Goal: Task Accomplishment & Management: Manage account settings

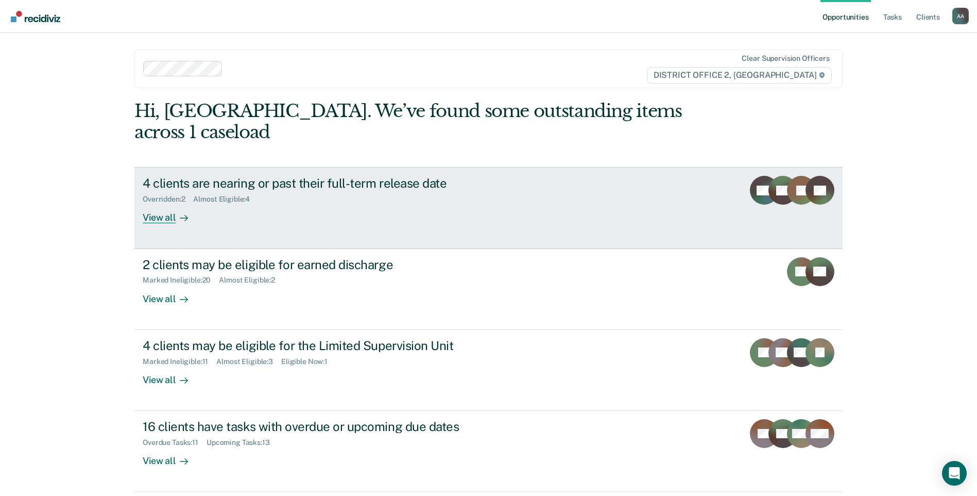
click at [493, 210] on link "4 clients are nearing or past their full-term release date Overridden : 2 Almos…" at bounding box center [488, 207] width 708 height 81
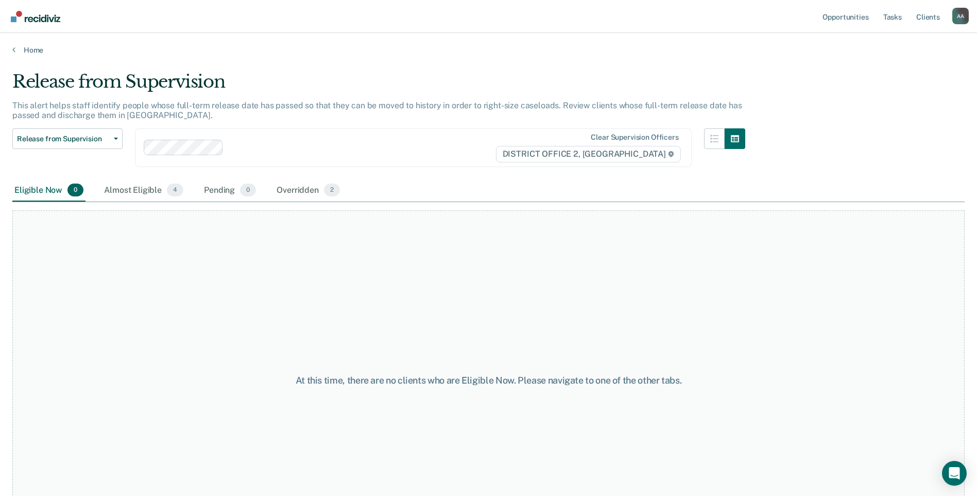
click at [100, 178] on div "Release from Supervision Release from Supervision Earned Discharge Limited Supe…" at bounding box center [67, 153] width 110 height 51
click at [114, 189] on div "Almost Eligible 4" at bounding box center [143, 190] width 83 height 23
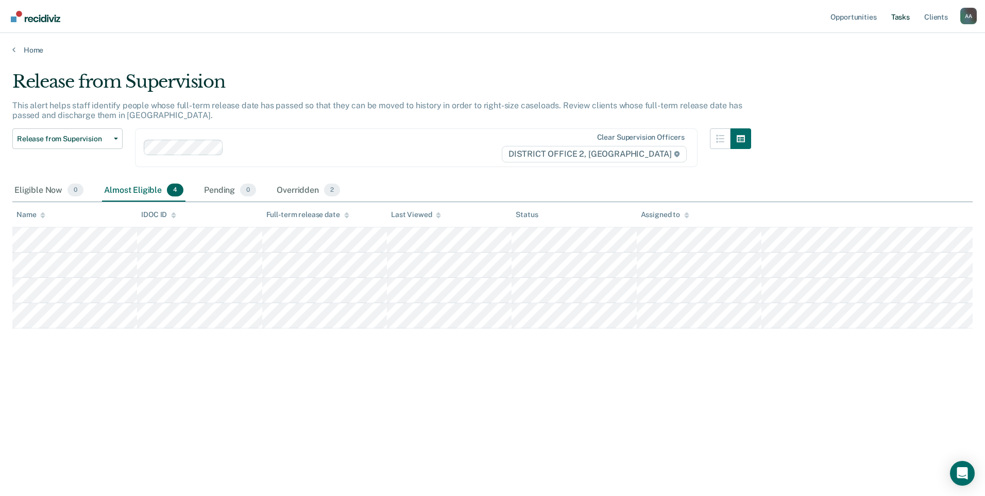
click at [891, 25] on link "Tasks" at bounding box center [900, 16] width 23 height 33
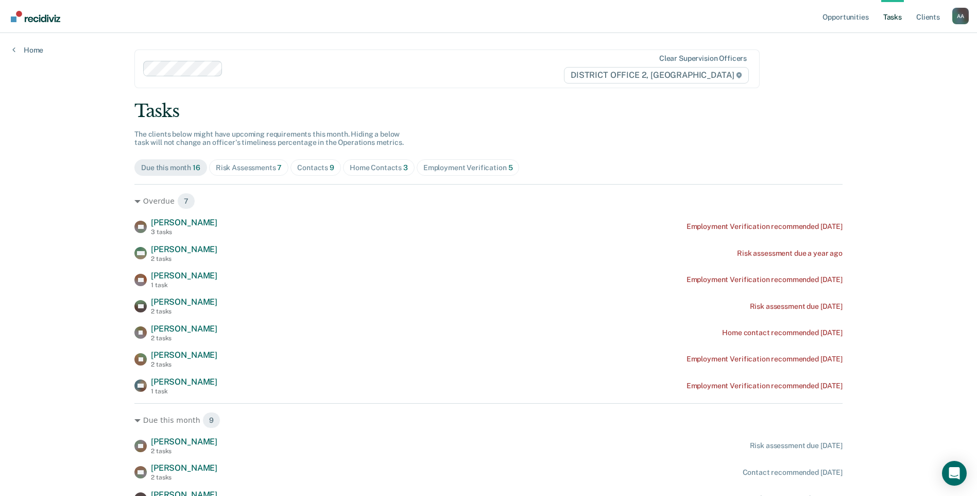
click at [378, 168] on div "Home Contacts 3" at bounding box center [379, 167] width 58 height 9
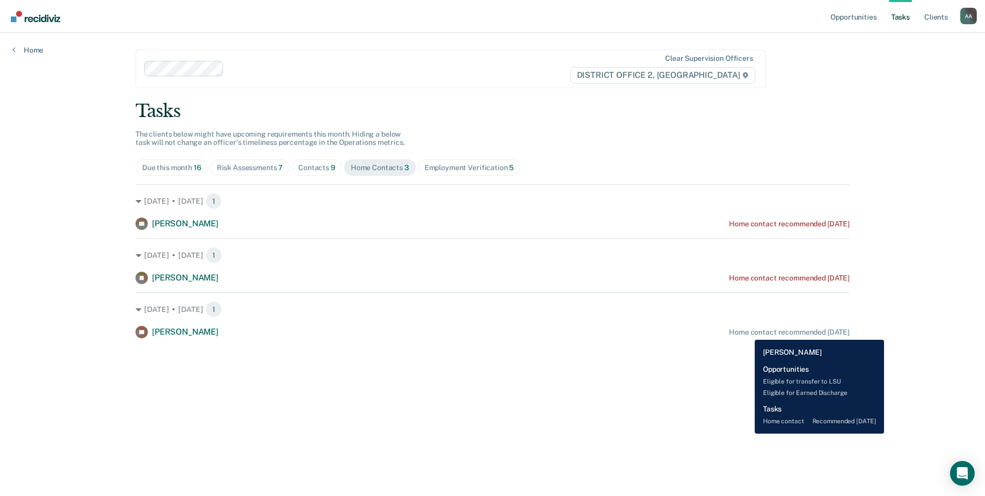
click at [747, 332] on div "Home contact recommended [DATE]" at bounding box center [789, 332] width 121 height 9
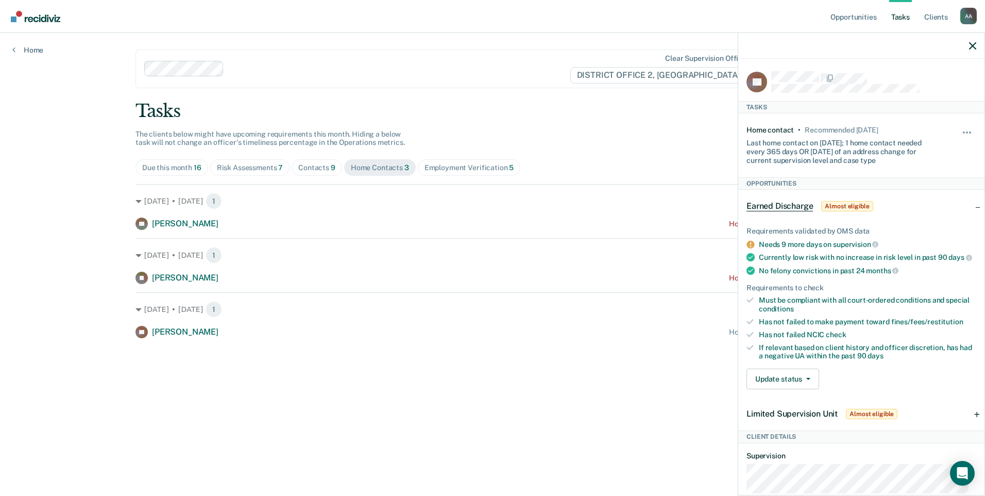
click at [672, 367] on main "Clear supervision officers DISTRICT OFFICE 2, LEWISTON Tasks The clients below …" at bounding box center [492, 252] width 739 height 438
click at [971, 40] on div at bounding box center [861, 46] width 246 height 26
click at [973, 50] on div at bounding box center [861, 46] width 246 height 26
click at [971, 44] on icon "button" at bounding box center [972, 45] width 7 height 7
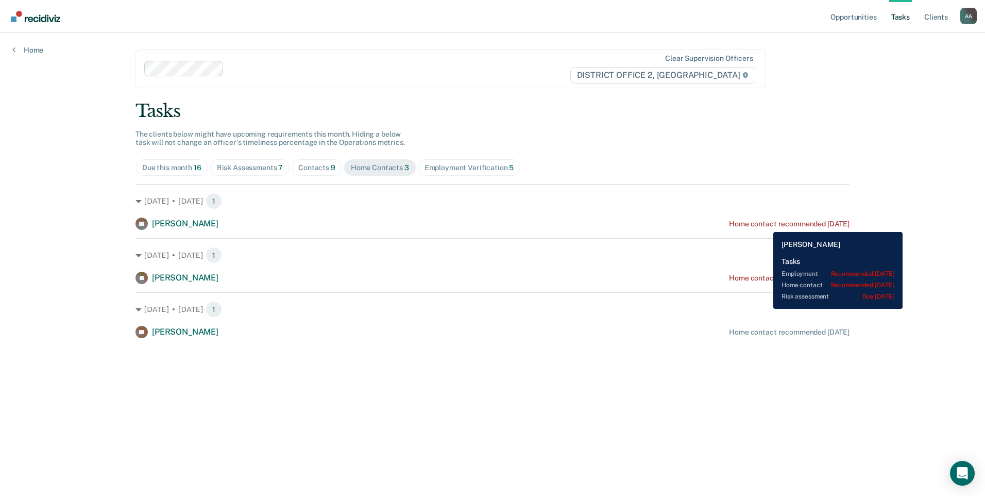
click at [766, 224] on div "Home contact recommended [DATE]" at bounding box center [789, 223] width 121 height 9
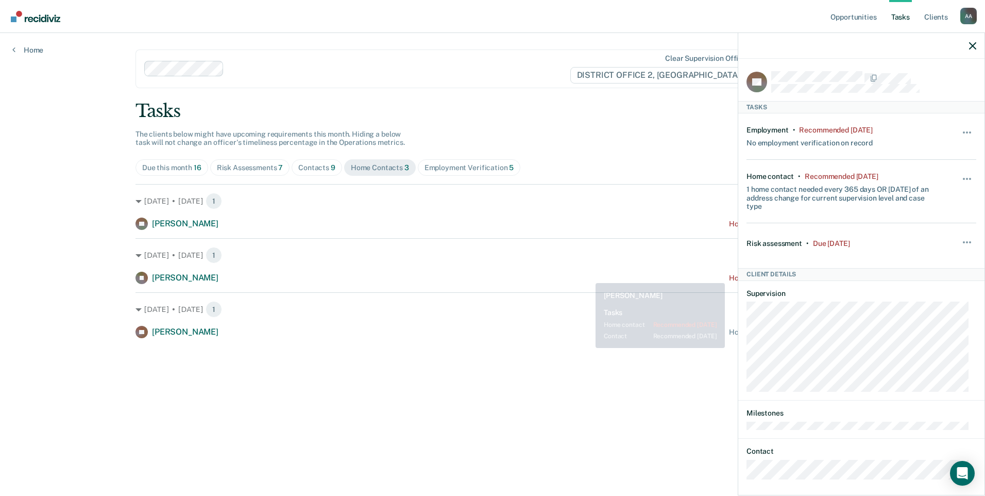
click at [588, 275] on div "[PERSON_NAME] Home contact recommended [DATE]" at bounding box center [493, 278] width 714 height 12
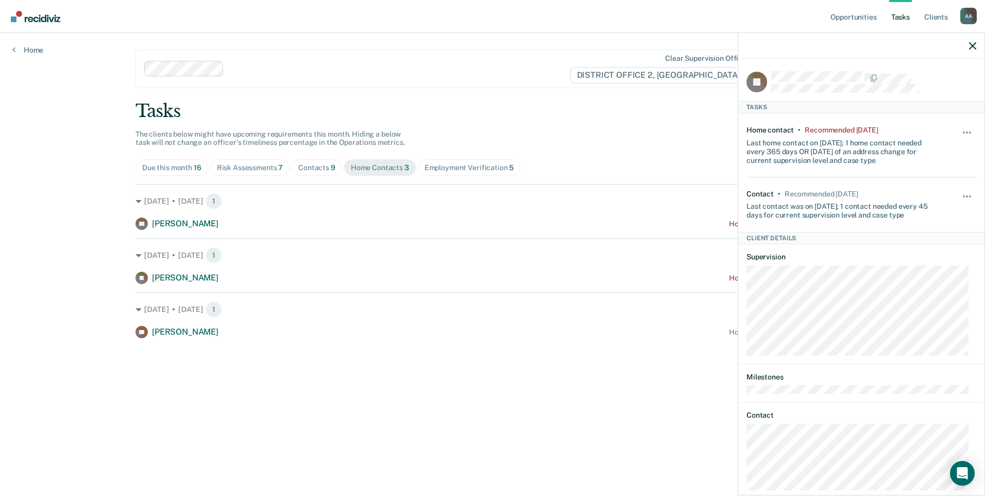
click at [848, 152] on div "Last home contact on [DATE]; 1 home contact needed every 365 days OR [DATE] of …" at bounding box center [843, 149] width 192 height 30
click at [962, 197] on button "button" at bounding box center [968, 201] width 18 height 16
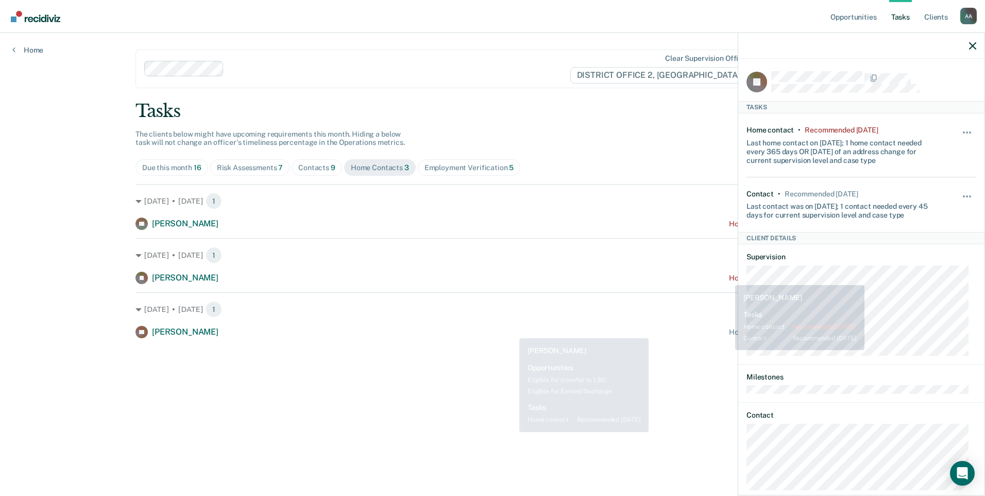
click at [410, 387] on main "Clear supervision officers DISTRICT OFFICE 2, LEWISTON Tasks The clients below …" at bounding box center [492, 252] width 739 height 438
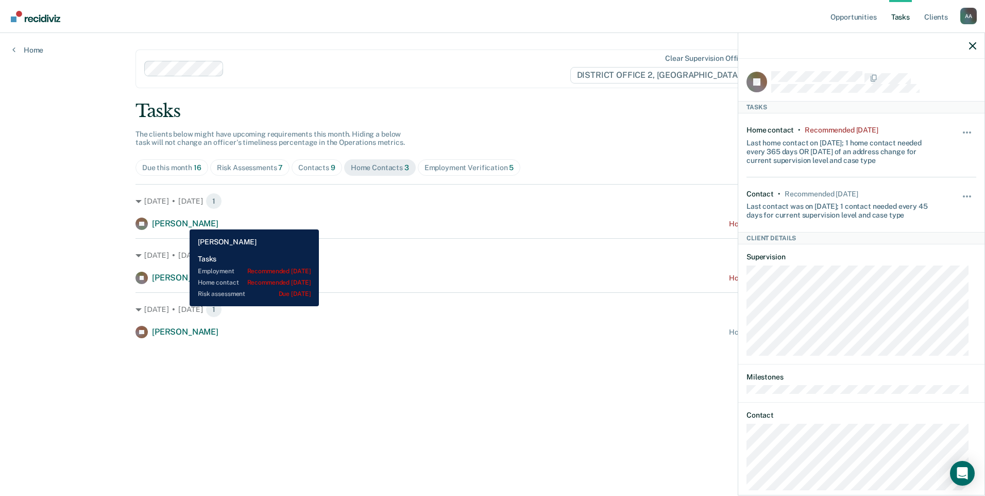
click at [182, 222] on span "[PERSON_NAME]" at bounding box center [185, 223] width 66 height 10
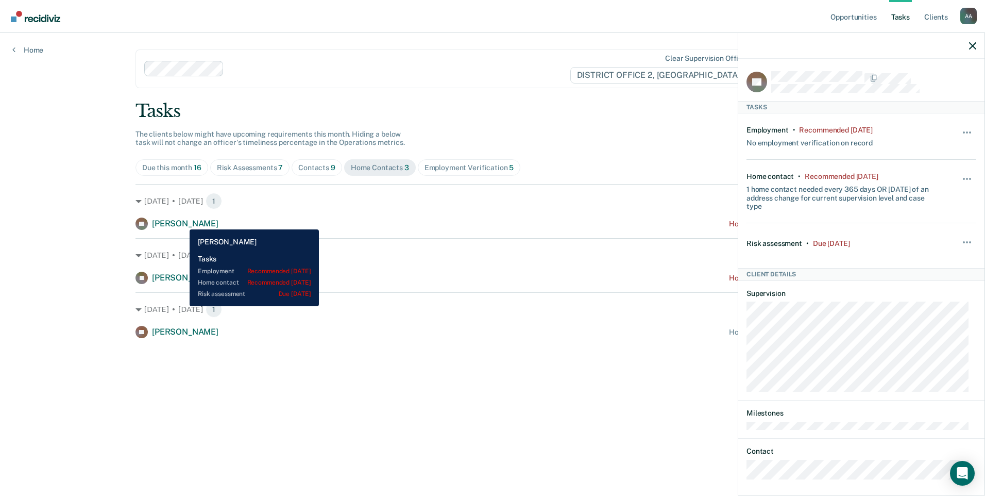
click at [182, 222] on span "[PERSON_NAME]" at bounding box center [185, 223] width 66 height 10
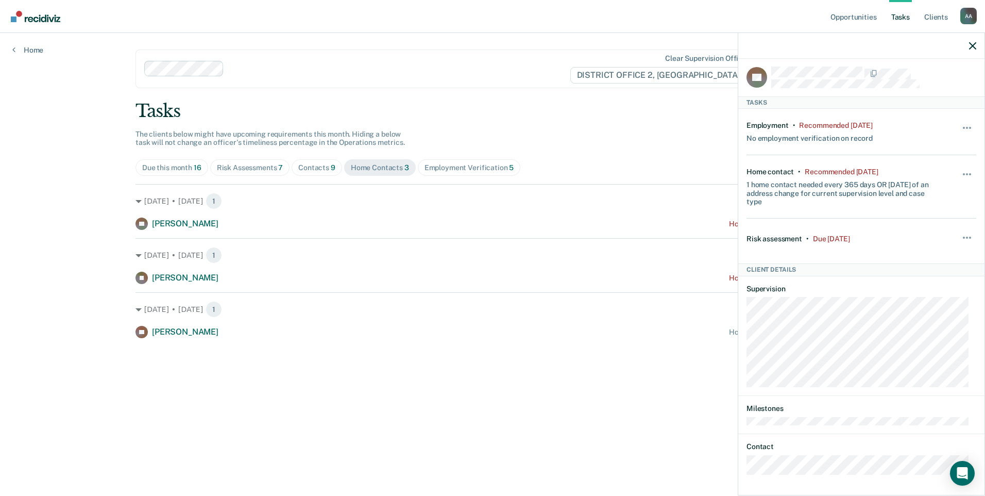
scroll to position [6, 0]
click at [972, 43] on icon "button" at bounding box center [972, 45] width 7 height 7
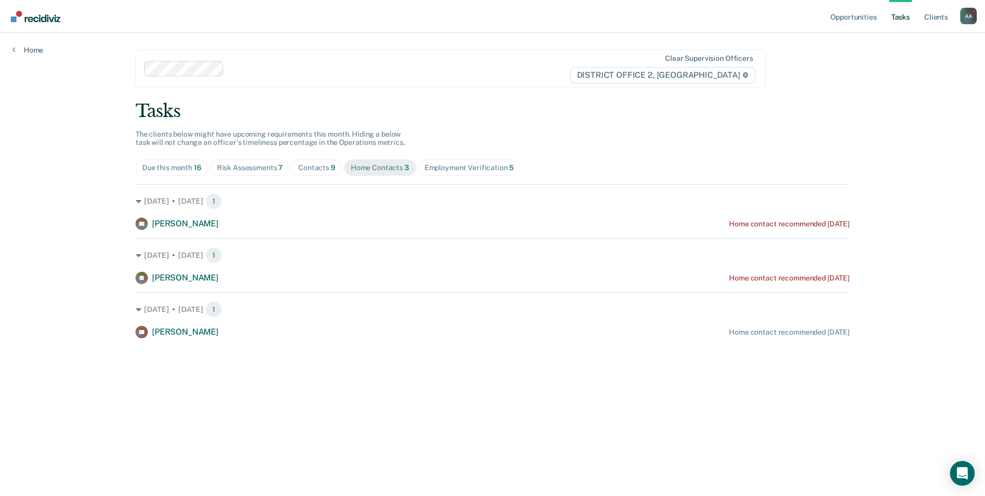
click at [454, 169] on div "Employment Verification 5" at bounding box center [470, 167] width 90 height 9
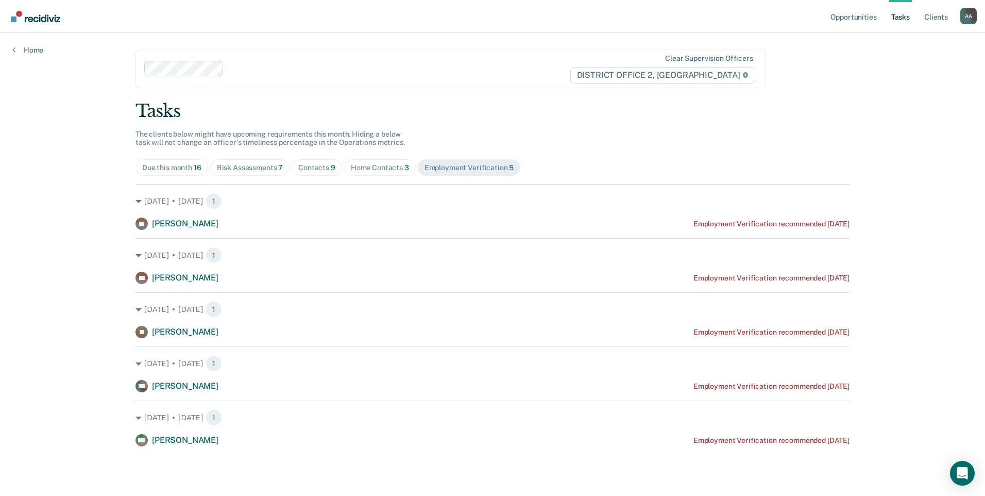
click at [388, 169] on div "Home Contacts 3" at bounding box center [380, 167] width 58 height 9
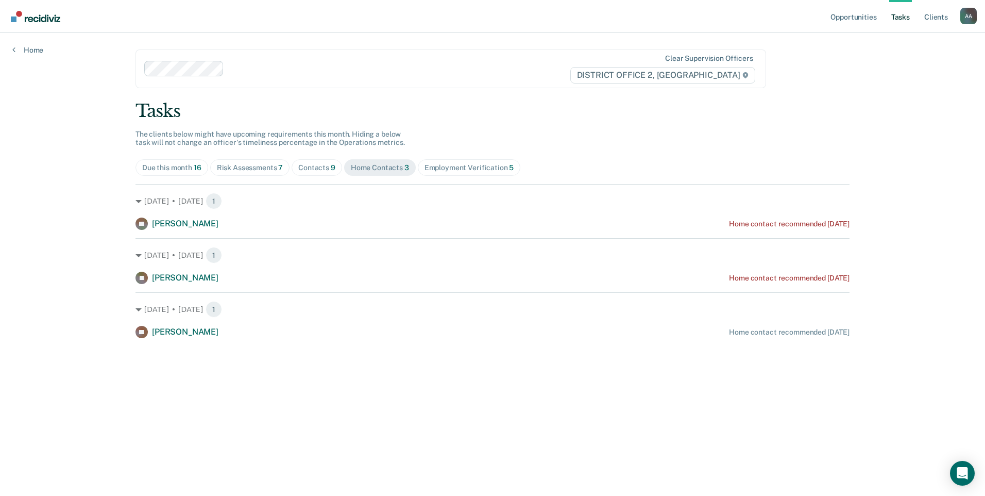
click at [439, 171] on div "Employment Verification 5" at bounding box center [470, 167] width 90 height 9
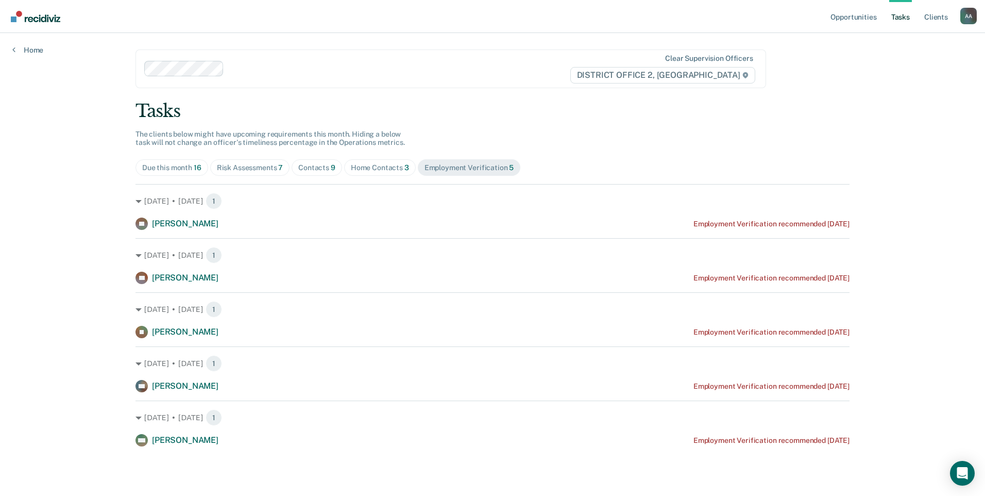
click at [384, 171] on div "Home Contacts 3" at bounding box center [380, 167] width 58 height 9
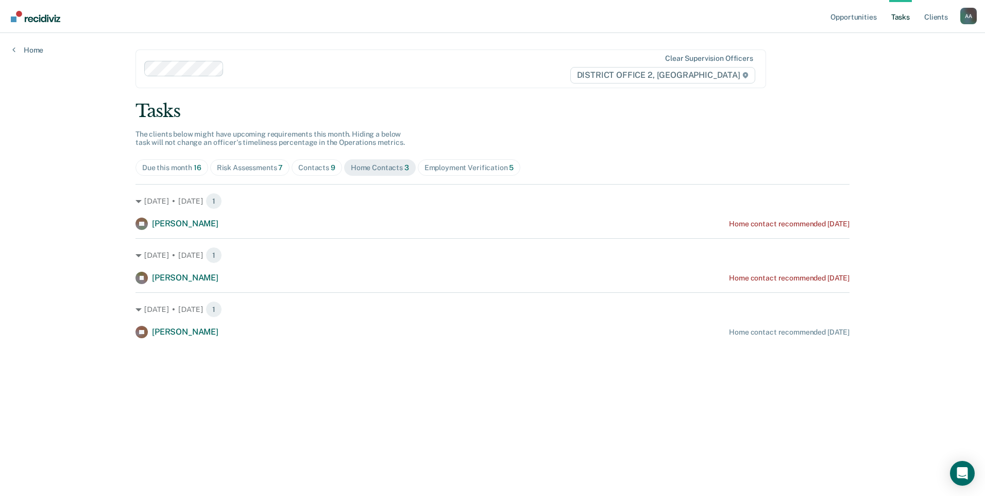
click at [425, 167] on div "Employment Verification 5" at bounding box center [470, 167] width 90 height 9
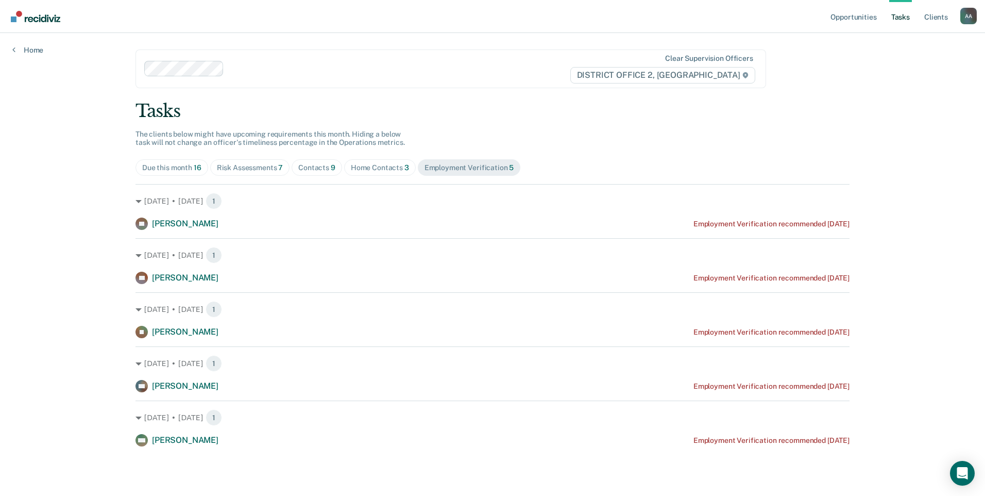
click at [354, 165] on div "Home Contacts 3" at bounding box center [380, 167] width 58 height 9
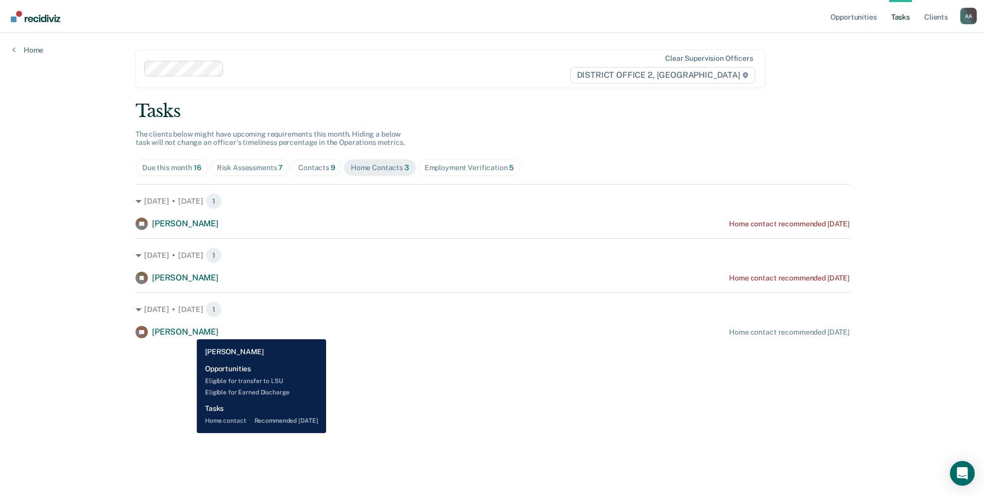
click at [190, 331] on span "[PERSON_NAME]" at bounding box center [185, 332] width 66 height 10
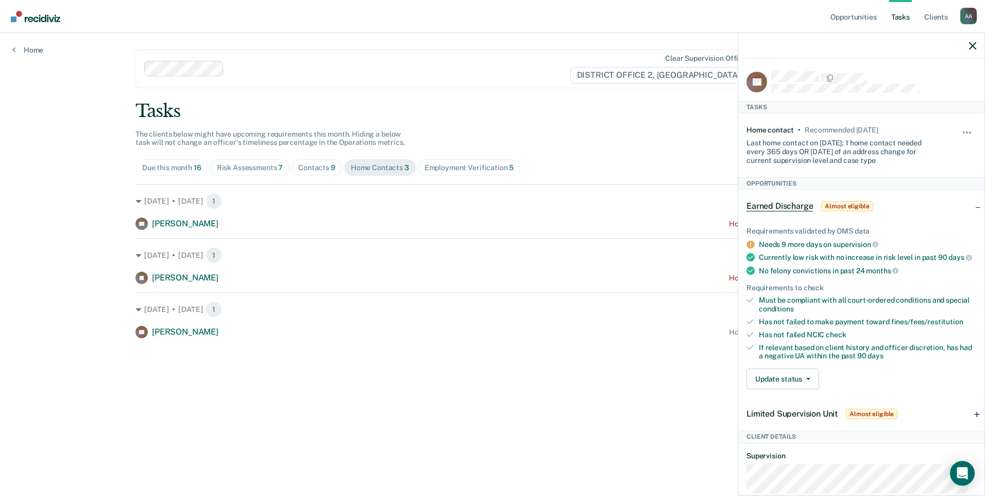
click at [454, 356] on main "Clear supervision officers DISTRICT OFFICE 2, LEWISTON Tasks The clients below …" at bounding box center [492, 252] width 739 height 438
click at [972, 45] on icon "button" at bounding box center [972, 45] width 7 height 7
